Goal: Navigation & Orientation: Find specific page/section

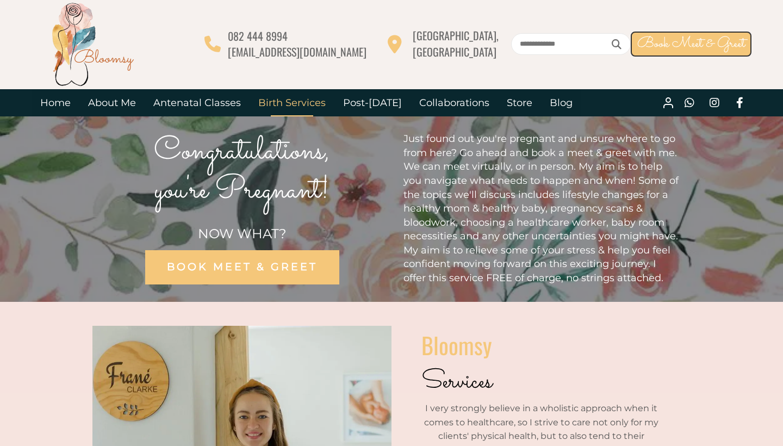
click at [298, 104] on link "Birth Services" at bounding box center [291, 102] width 85 height 27
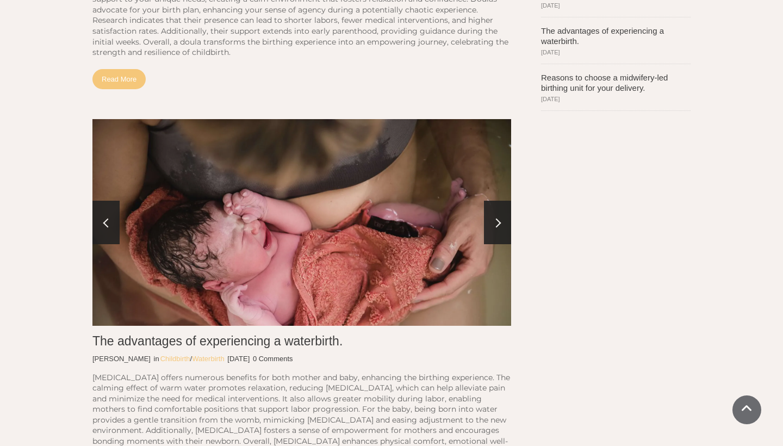
scroll to position [346, 0]
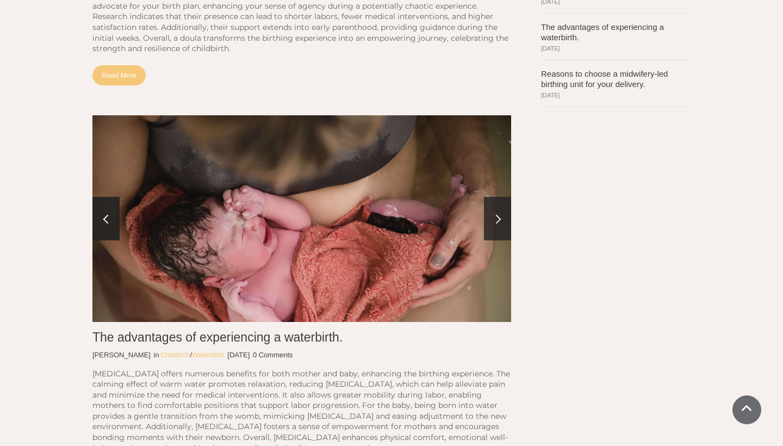
click at [498, 211] on link at bounding box center [497, 218] width 27 height 43
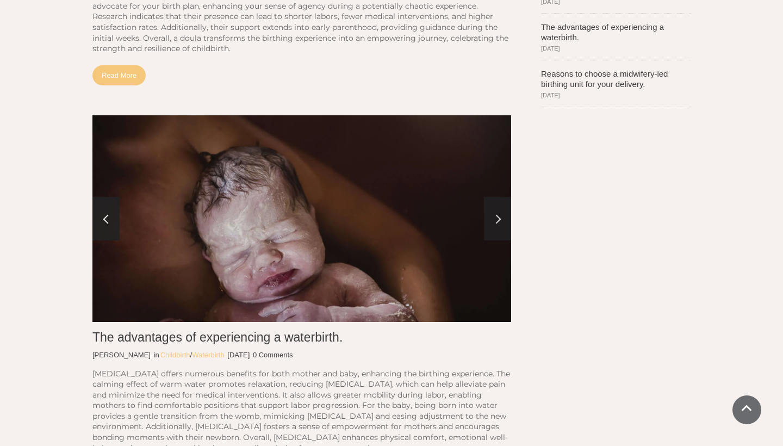
click at [498, 211] on link at bounding box center [497, 218] width 27 height 43
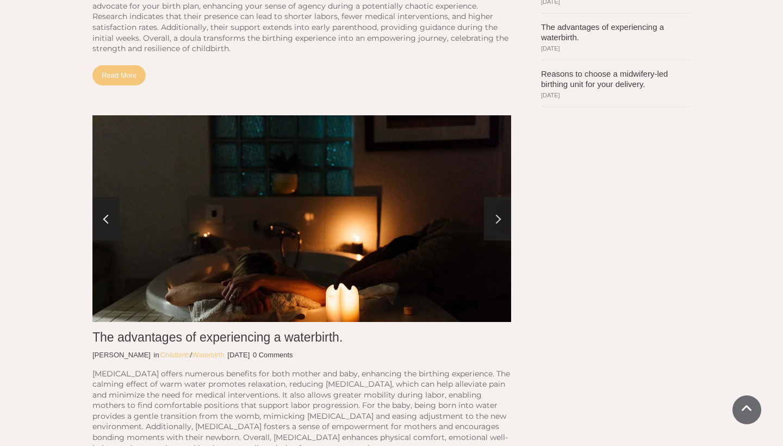
click at [498, 211] on link at bounding box center [497, 218] width 27 height 43
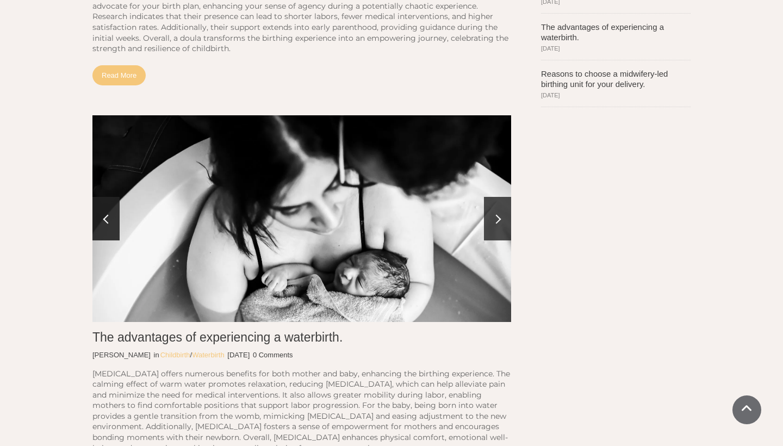
click at [498, 211] on link at bounding box center [497, 218] width 27 height 43
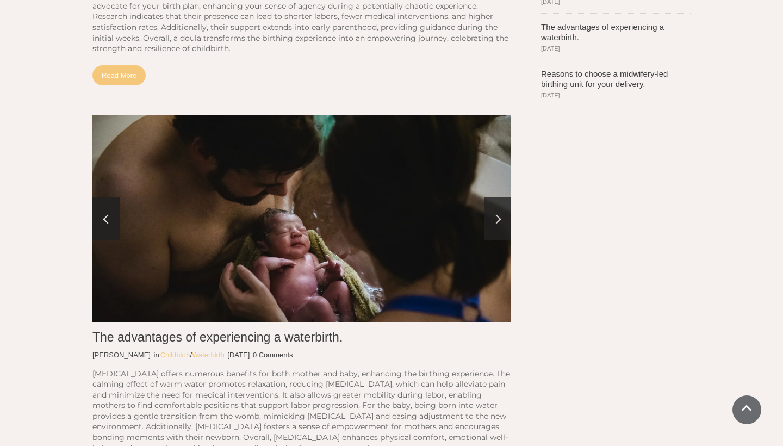
click at [498, 211] on link at bounding box center [497, 218] width 27 height 43
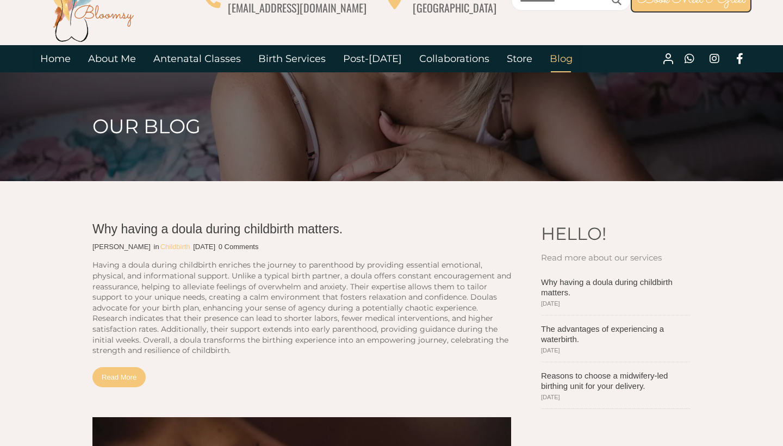
scroll to position [42, 0]
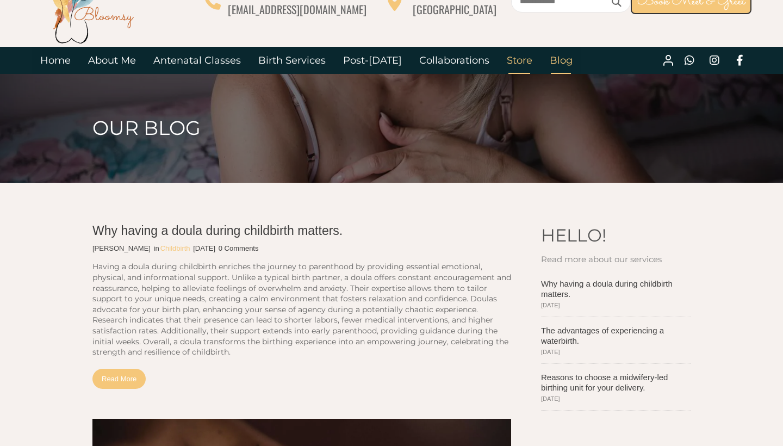
click at [504, 62] on link "Store" at bounding box center [519, 60] width 43 height 27
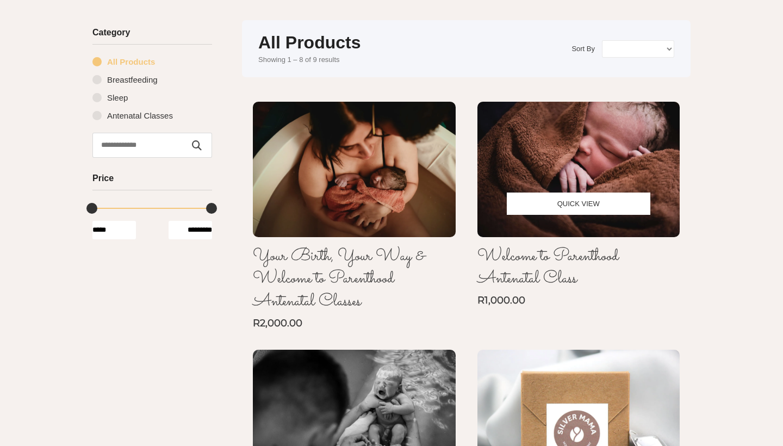
scroll to position [120, 0]
